Goal: Task Accomplishment & Management: Complete application form

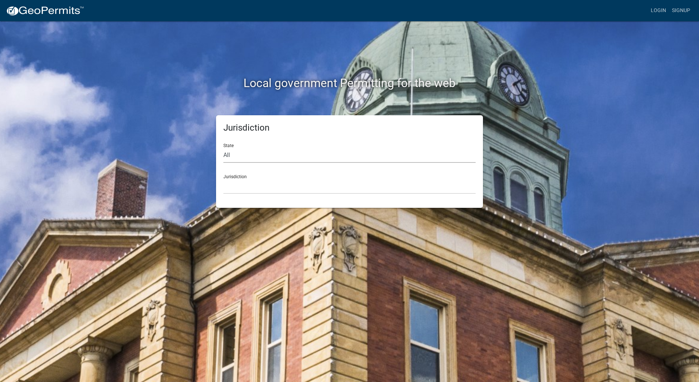
click at [261, 160] on select "All [US_STATE] [US_STATE] [US_STATE] [US_STATE] [US_STATE] [US_STATE] [US_STATE…" at bounding box center [349, 155] width 252 height 15
select select "[US_STATE]"
click at [223, 148] on select "All [US_STATE] [US_STATE] [US_STATE] [US_STATE] [US_STATE] [US_STATE] [US_STATE…" at bounding box center [349, 155] width 252 height 15
click at [260, 188] on select "City of [GEOGRAPHIC_DATA], [US_STATE] City of [GEOGRAPHIC_DATA], [US_STATE] Cit…" at bounding box center [349, 186] width 252 height 15
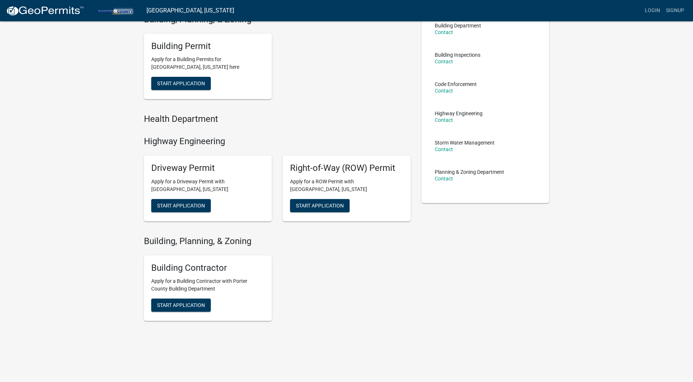
scroll to position [63, 0]
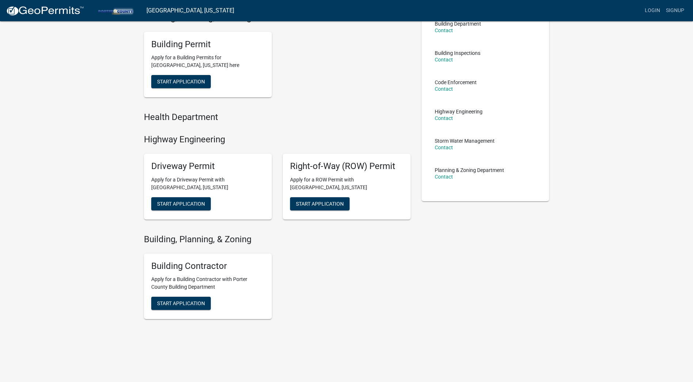
click at [169, 98] on div "Building Contractor Apply for a Building Contractor with Porter County Building…" at bounding box center [208, 65] width 128 height 66
click at [176, 84] on span "Start Application" at bounding box center [181, 82] width 48 height 6
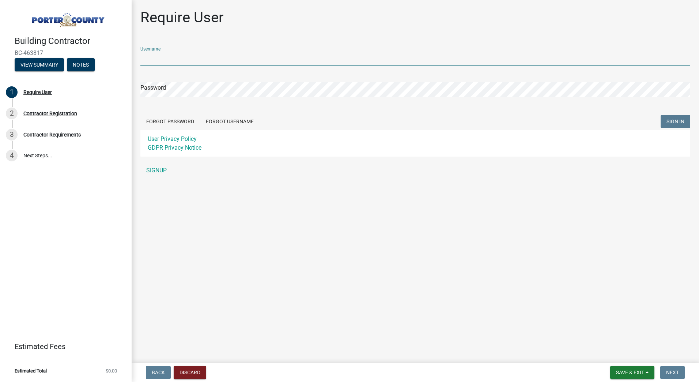
click at [199, 56] on input "Username" at bounding box center [415, 58] width 550 height 15
